Goal: Task Accomplishment & Management: Complete application form

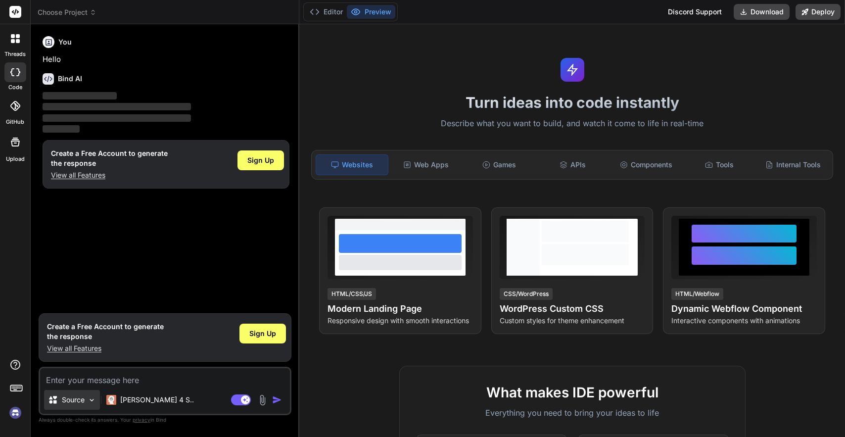
click at [80, 398] on p "Source" at bounding box center [73, 400] width 23 height 10
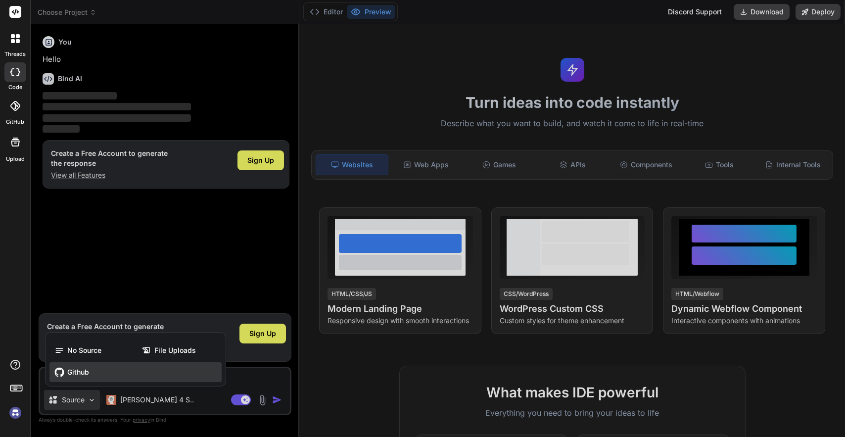
click at [80, 376] on span "Github" at bounding box center [78, 372] width 22 height 10
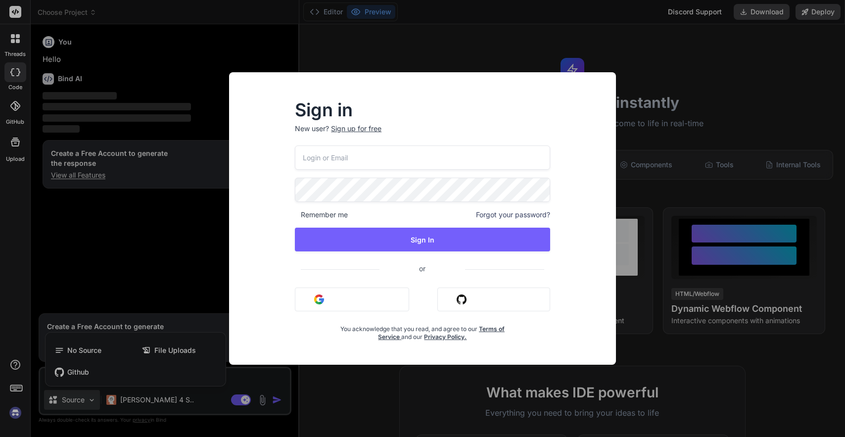
click at [498, 300] on button "Sign in with Github" at bounding box center [493, 299] width 113 height 24
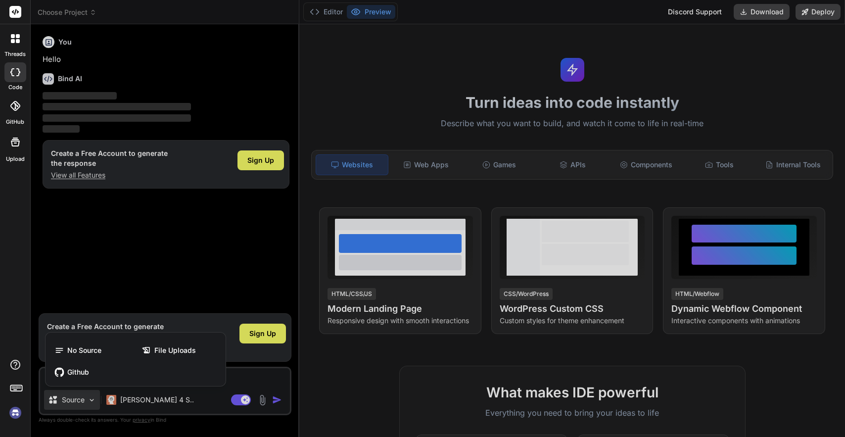
click at [262, 157] on div at bounding box center [422, 218] width 845 height 437
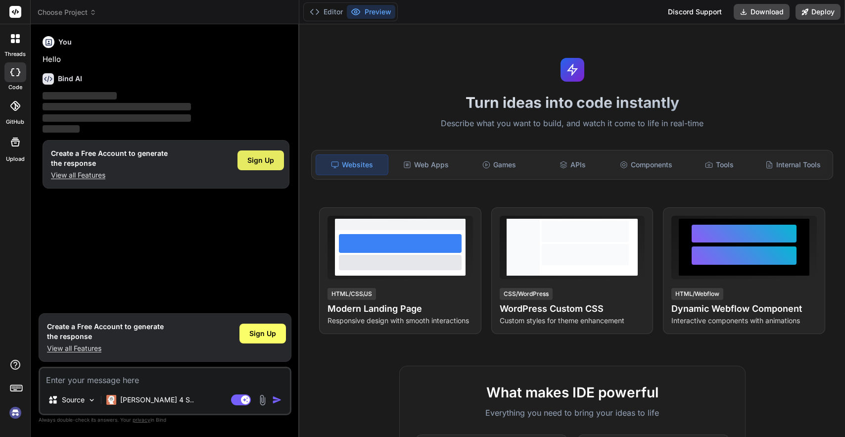
click at [262, 159] on span "Sign Up" at bounding box center [260, 160] width 27 height 10
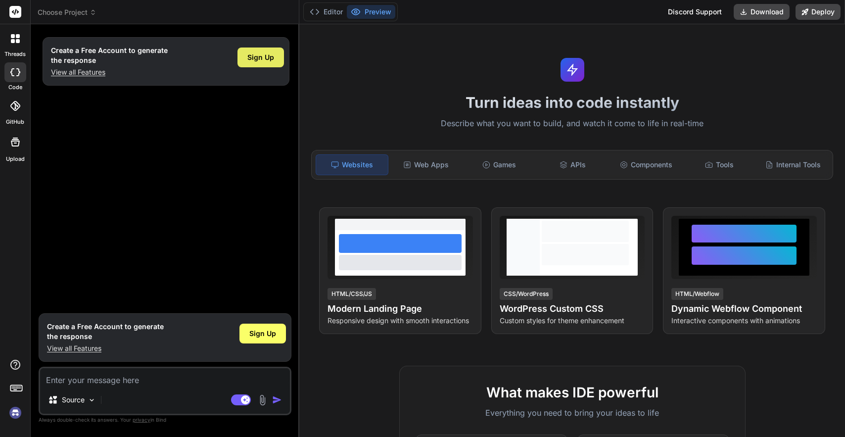
type textarea "x"
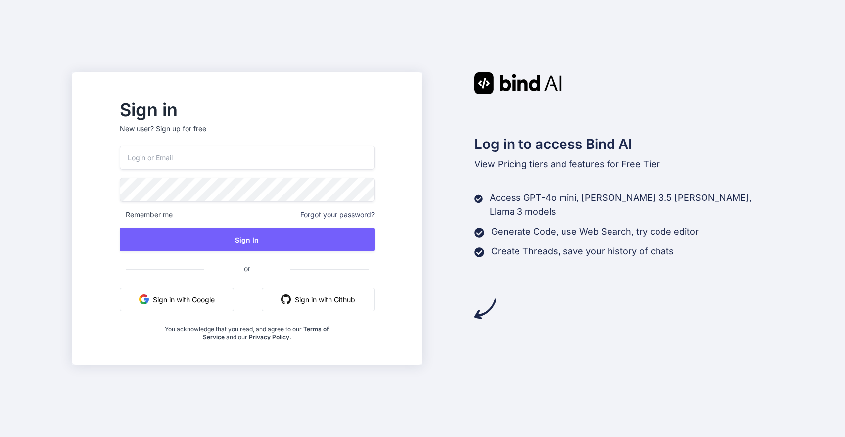
click at [344, 298] on button "Sign in with Github" at bounding box center [318, 299] width 113 height 24
